Goal: Transaction & Acquisition: Purchase product/service

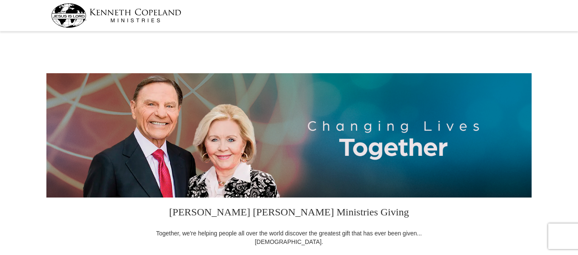
select select "NC"
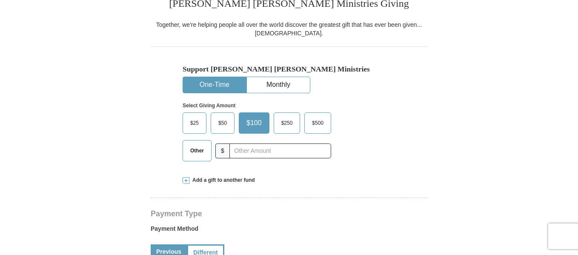
scroll to position [211, 0]
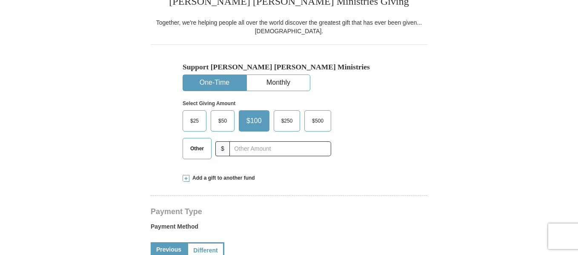
click at [197, 148] on span "Other" at bounding box center [197, 148] width 22 height 13
click at [0, 0] on input "Other" at bounding box center [0, 0] width 0 height 0
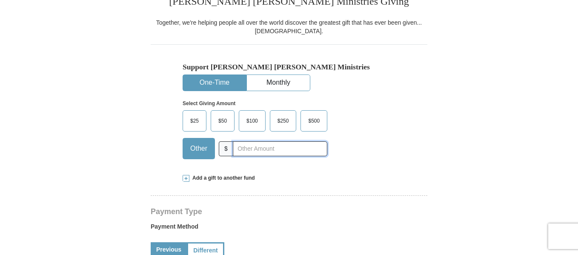
click at [246, 149] on input "text" at bounding box center [280, 148] width 95 height 15
click at [217, 88] on button "One-Time" at bounding box center [214, 83] width 63 height 16
click at [199, 144] on span "Other" at bounding box center [199, 148] width 26 height 13
click at [0, 0] on input "Other" at bounding box center [0, 0] width 0 height 0
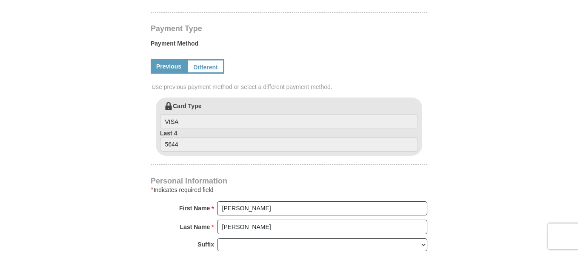
scroll to position [390, 0]
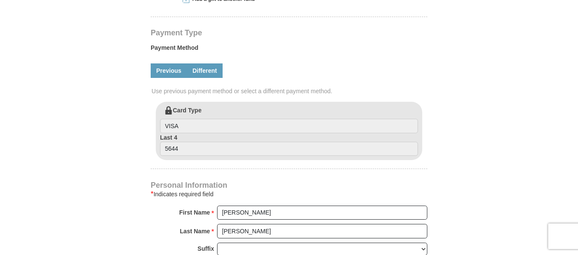
type input "30.00"
click at [204, 75] on link "Different" at bounding box center [205, 70] width 36 height 14
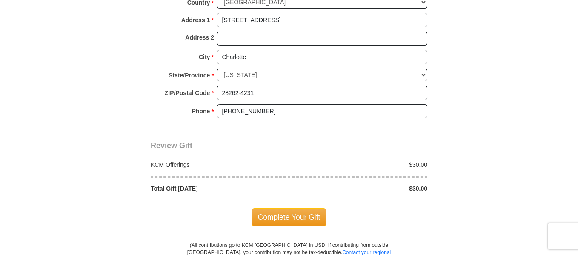
scroll to position [764, 0]
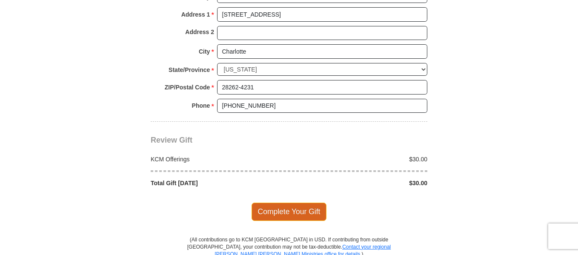
click at [314, 205] on span "Complete Your Gift" at bounding box center [289, 212] width 75 height 18
